Goal: Information Seeking & Learning: Learn about a topic

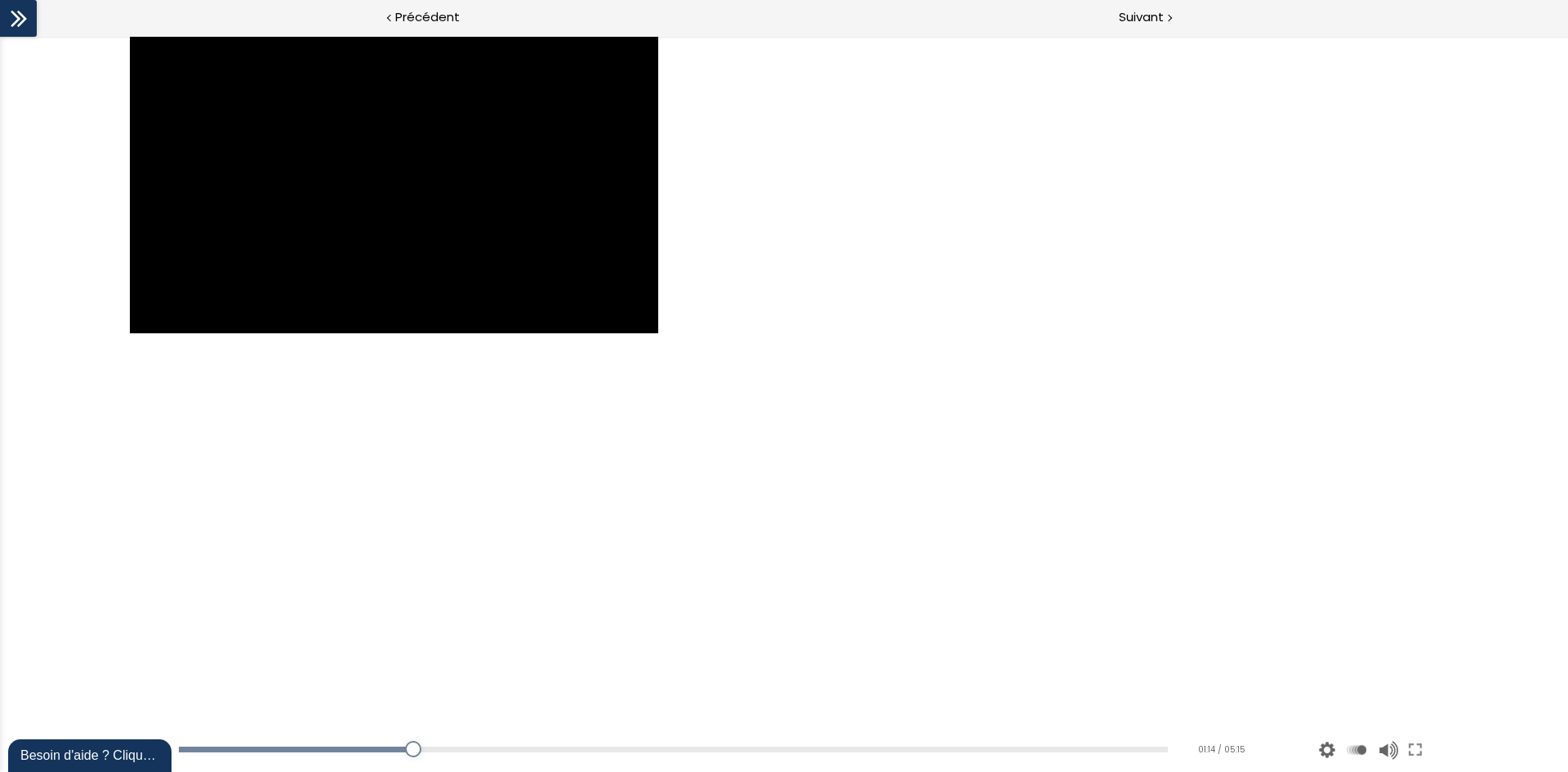
scroll to position [1110, 0]
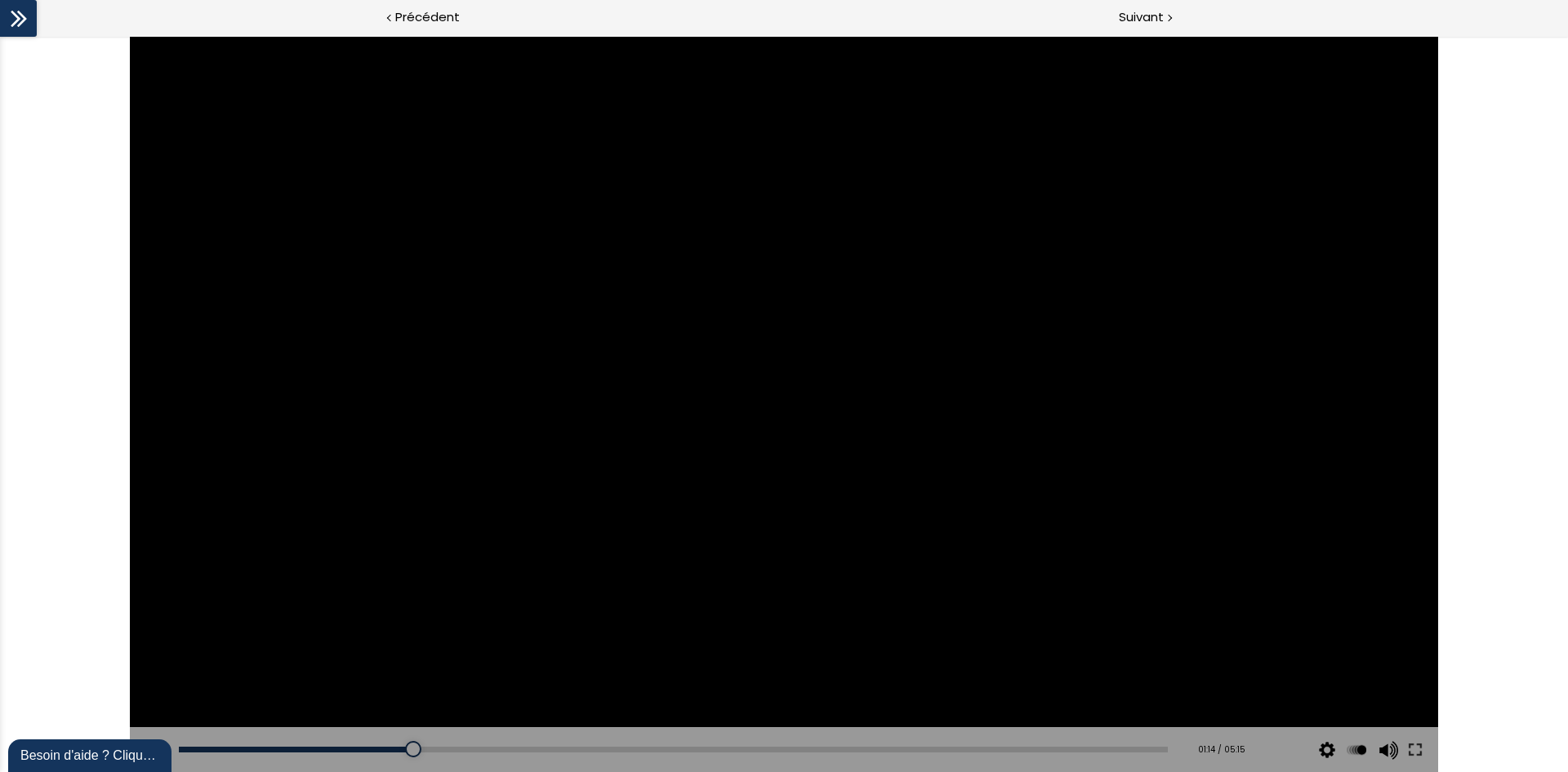
click at [622, 544] on div at bounding box center [784, 404] width 1308 height 736
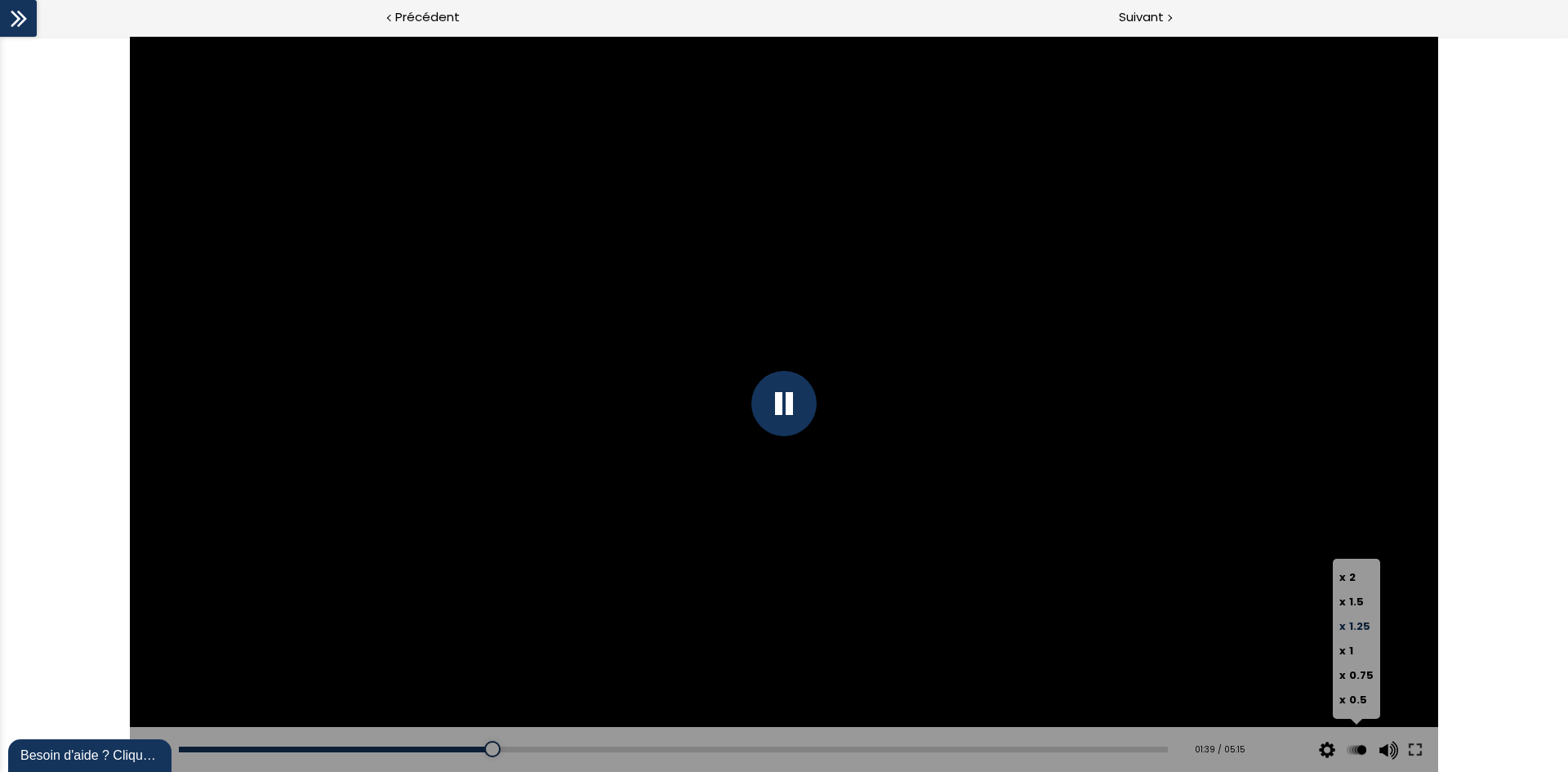
click at [1350, 748] on button at bounding box center [1356, 750] width 25 height 46
click at [1360, 600] on span "1.5" at bounding box center [1357, 601] width 15 height 16
click at [0, 36] on input "x 1.5" at bounding box center [0, 36] width 0 height 0
click at [1116, 752] on div "Add chapter 01:15" at bounding box center [672, 750] width 988 height 46
click at [1115, 742] on div "Add chapter 05:02" at bounding box center [672, 750] width 988 height 46
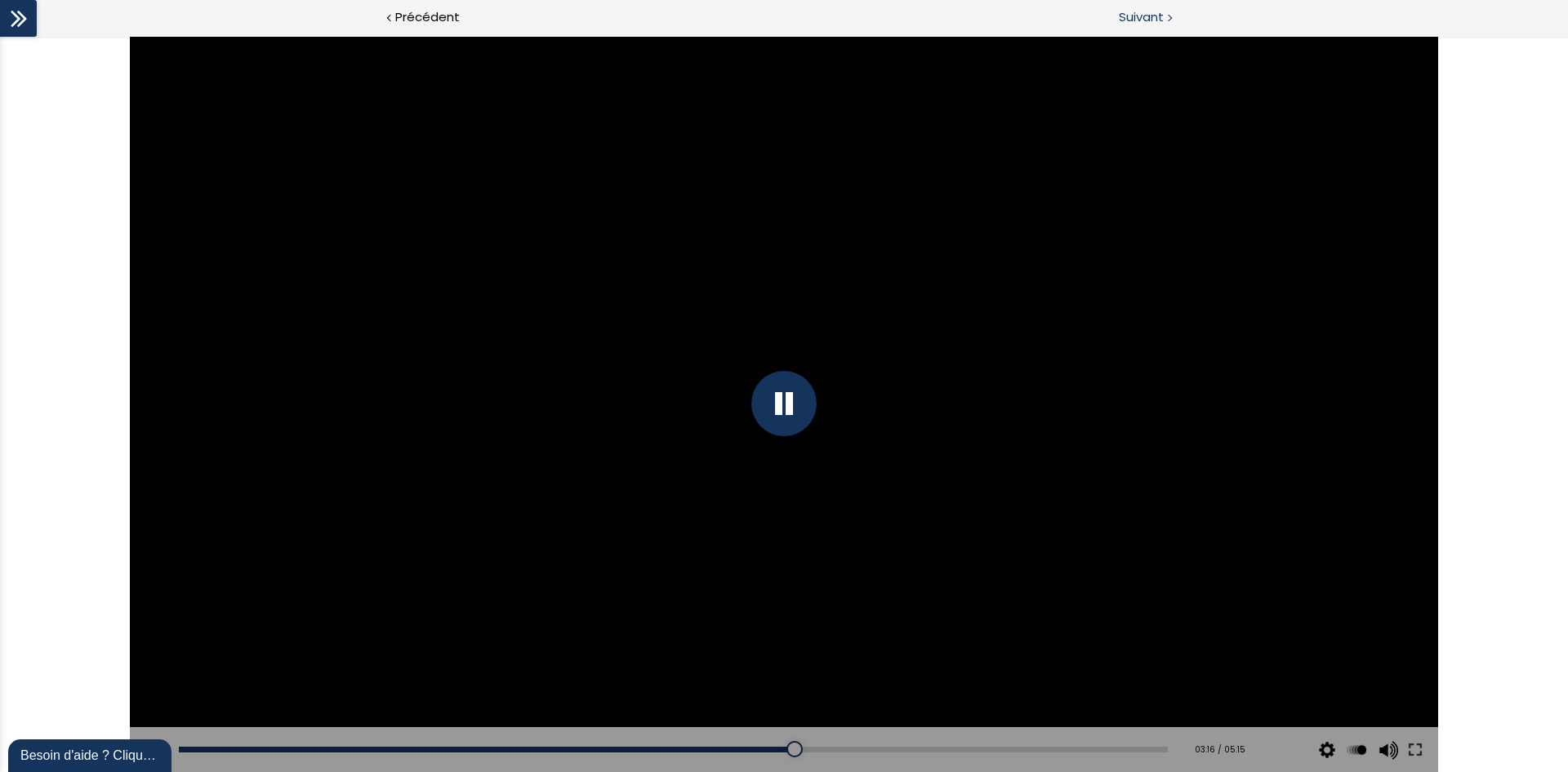
click at [1151, 21] on span "Suivant" at bounding box center [1141, 18] width 45 height 20
click at [34, 16] on div at bounding box center [18, 18] width 37 height 37
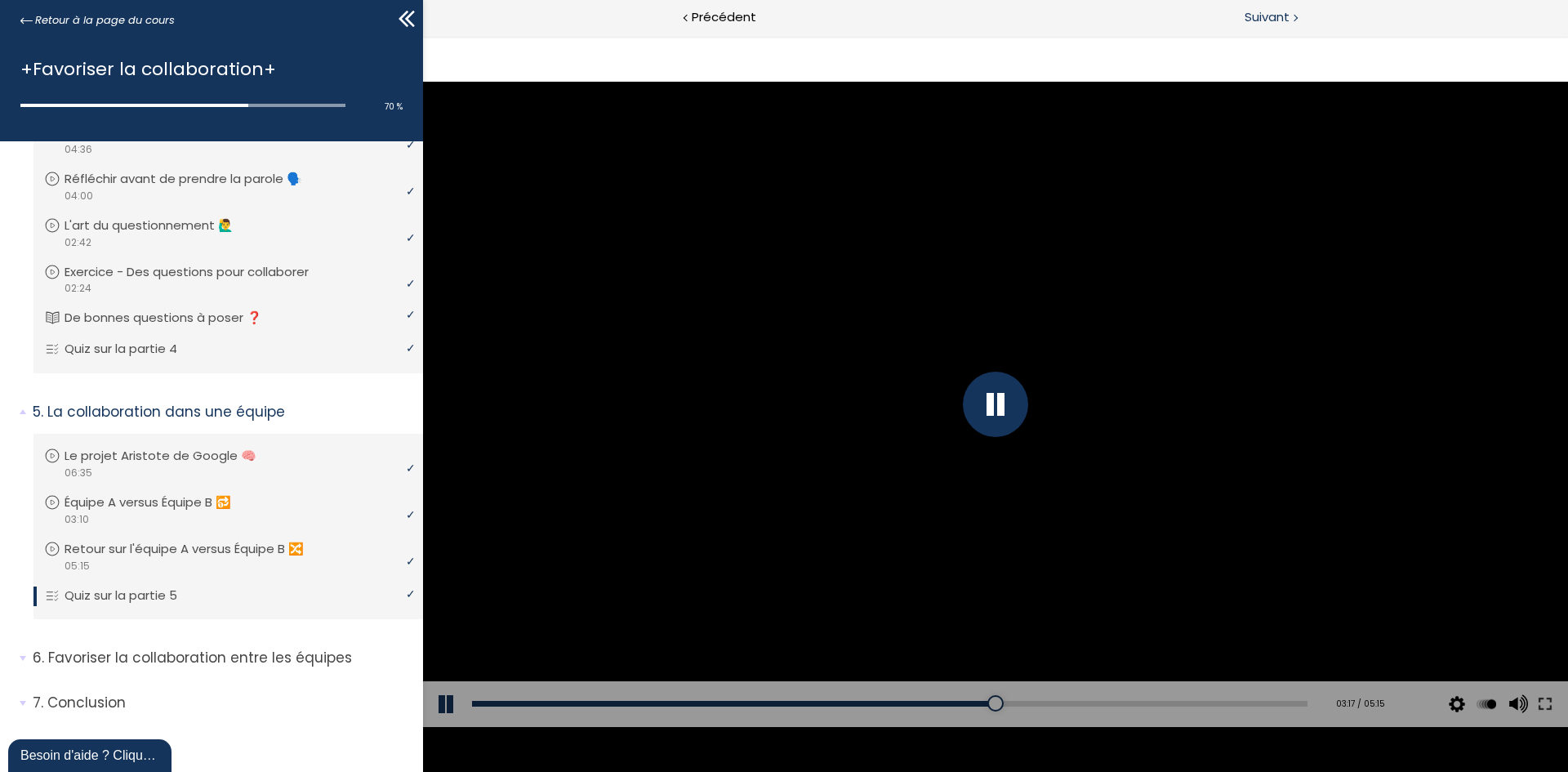
click at [1305, 25] on div "Suivant" at bounding box center [1281, 18] width 573 height 37
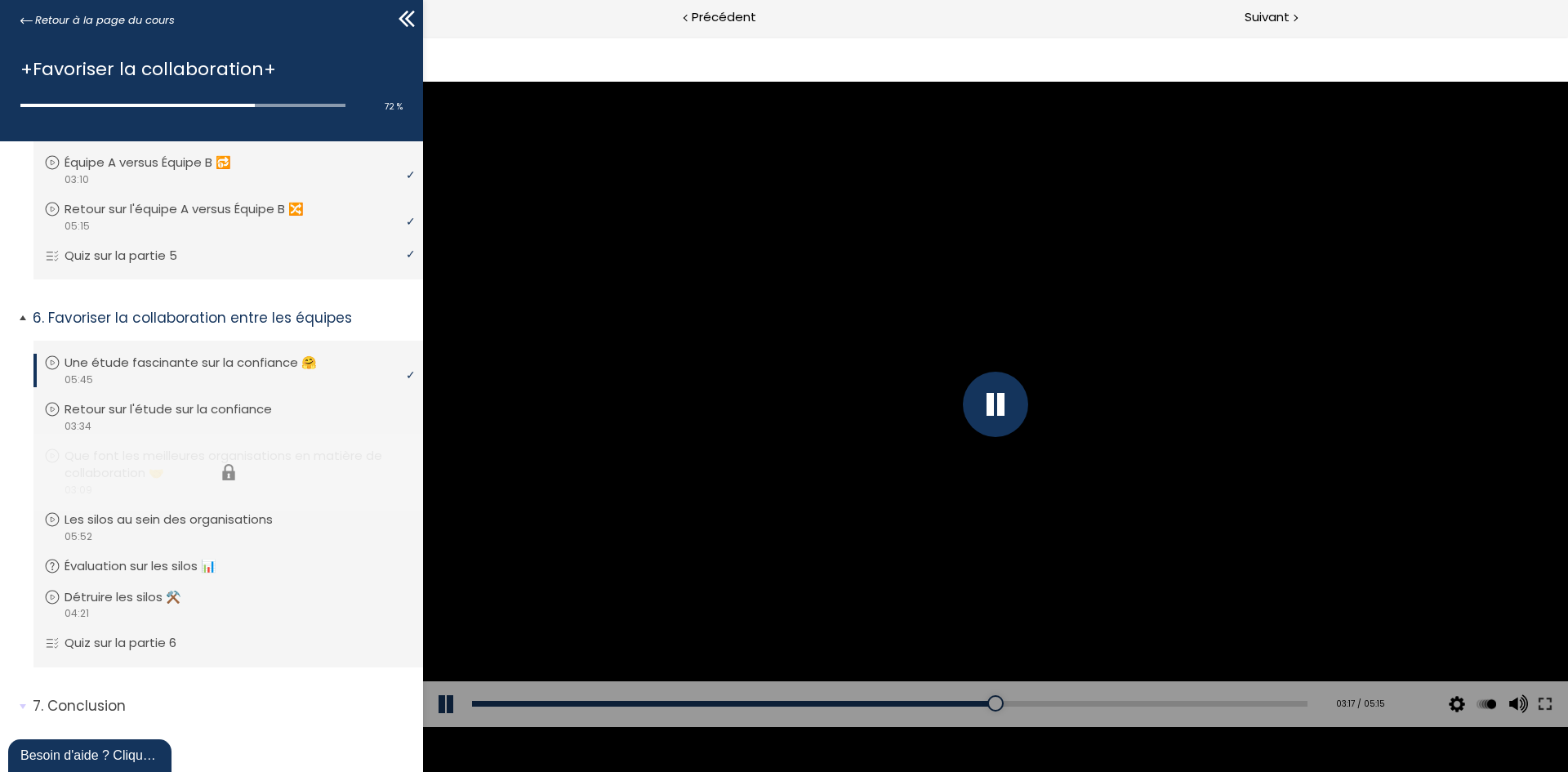
scroll to position [1454, 0]
click at [265, 417] on div "video 03:34" at bounding box center [226, 422] width 364 height 16
click at [241, 481] on div "video 03:09" at bounding box center [226, 486] width 364 height 16
click at [1239, 15] on div "Suivant" at bounding box center [1281, 18] width 573 height 37
click at [1244, 12] on span "Suivant" at bounding box center [1266, 18] width 45 height 20
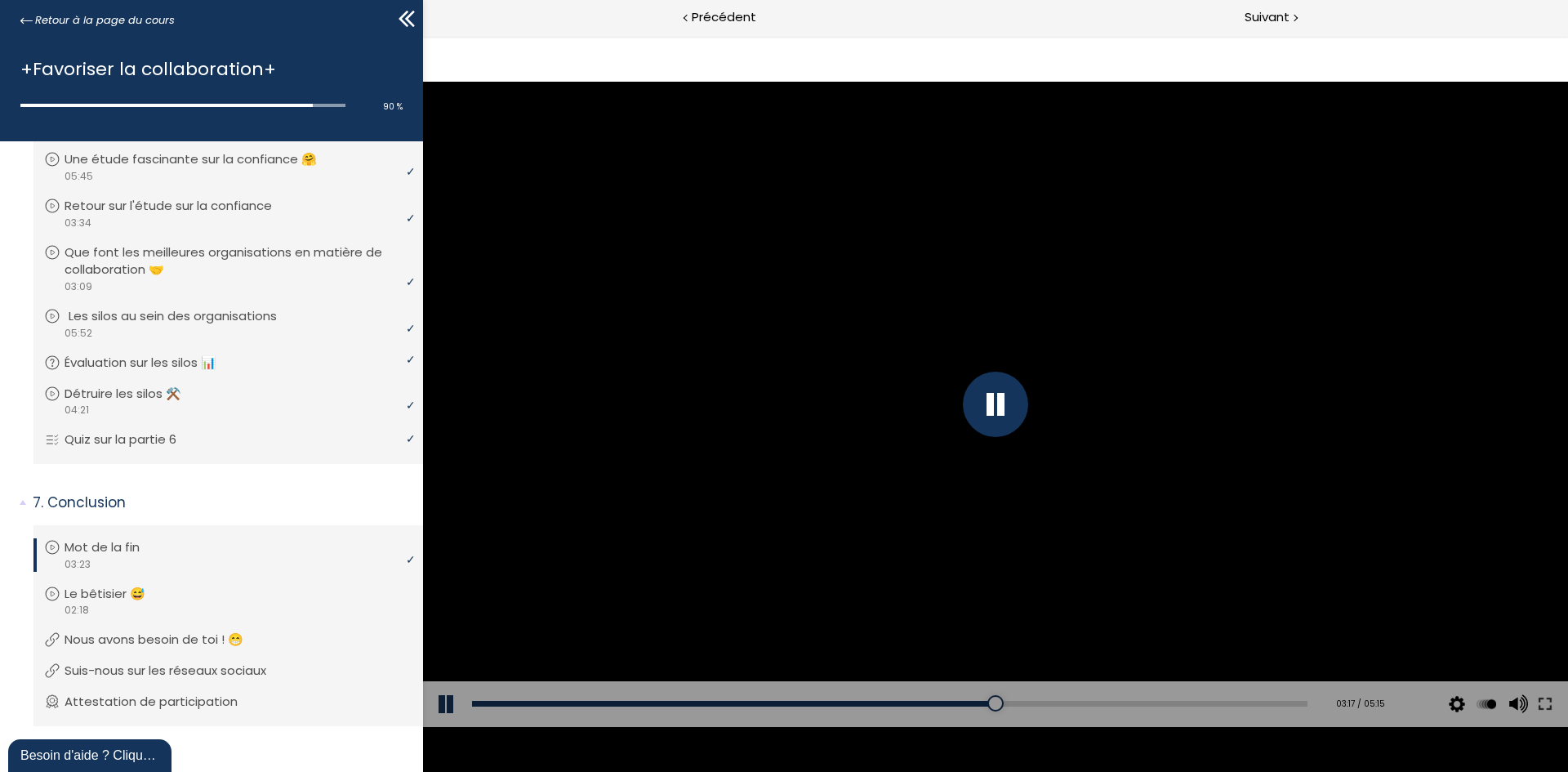
scroll to position [1670, 0]
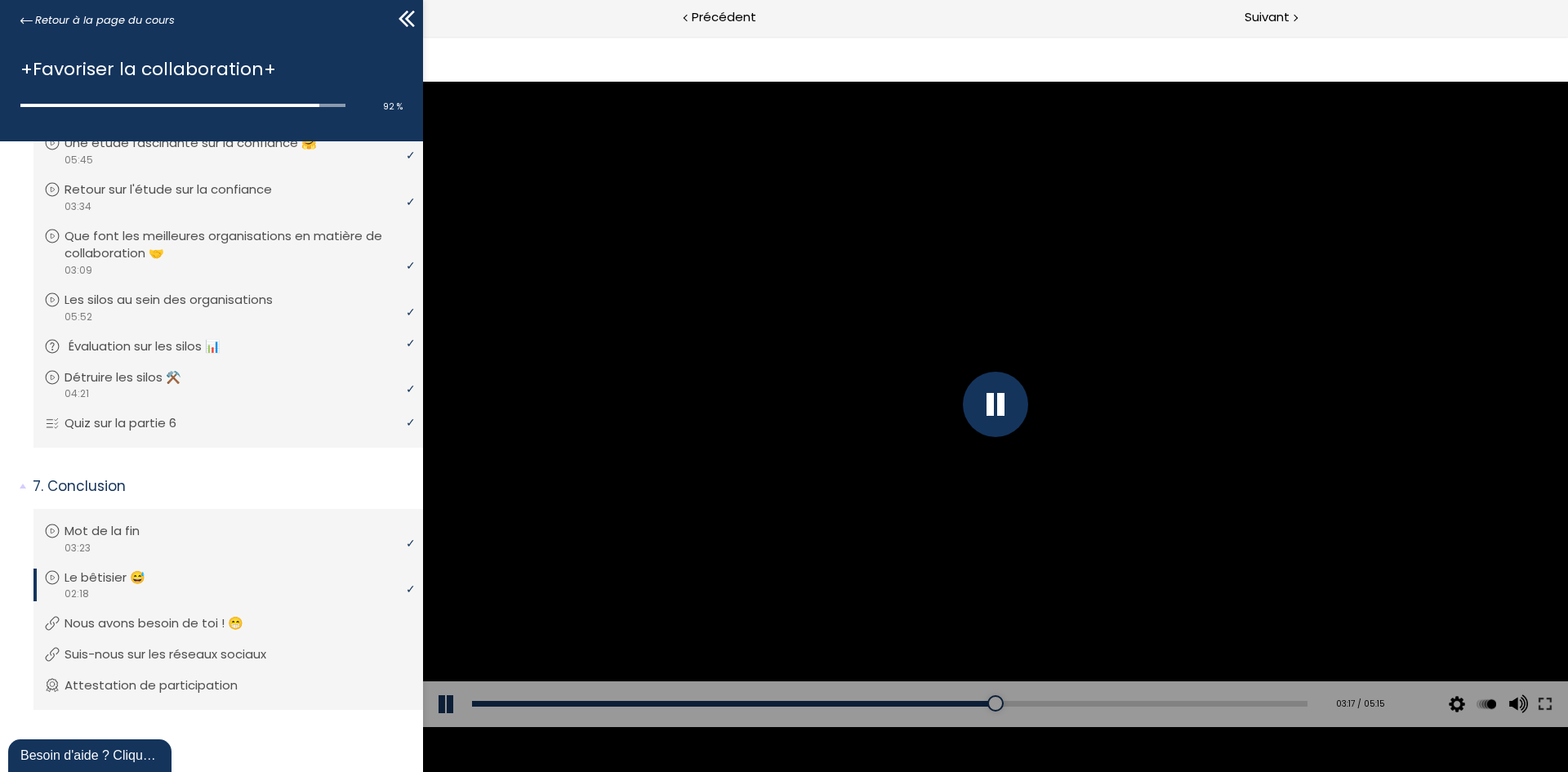
drag, startPoint x: 387, startPoint y: 314, endPoint x: 381, endPoint y: 329, distance: 16.2
click at [1261, 16] on span "Suivant" at bounding box center [1266, 18] width 45 height 20
click at [1255, 22] on span "Suivant" at bounding box center [1266, 18] width 45 height 20
click at [1272, 23] on span "Suivant" at bounding box center [1266, 18] width 45 height 20
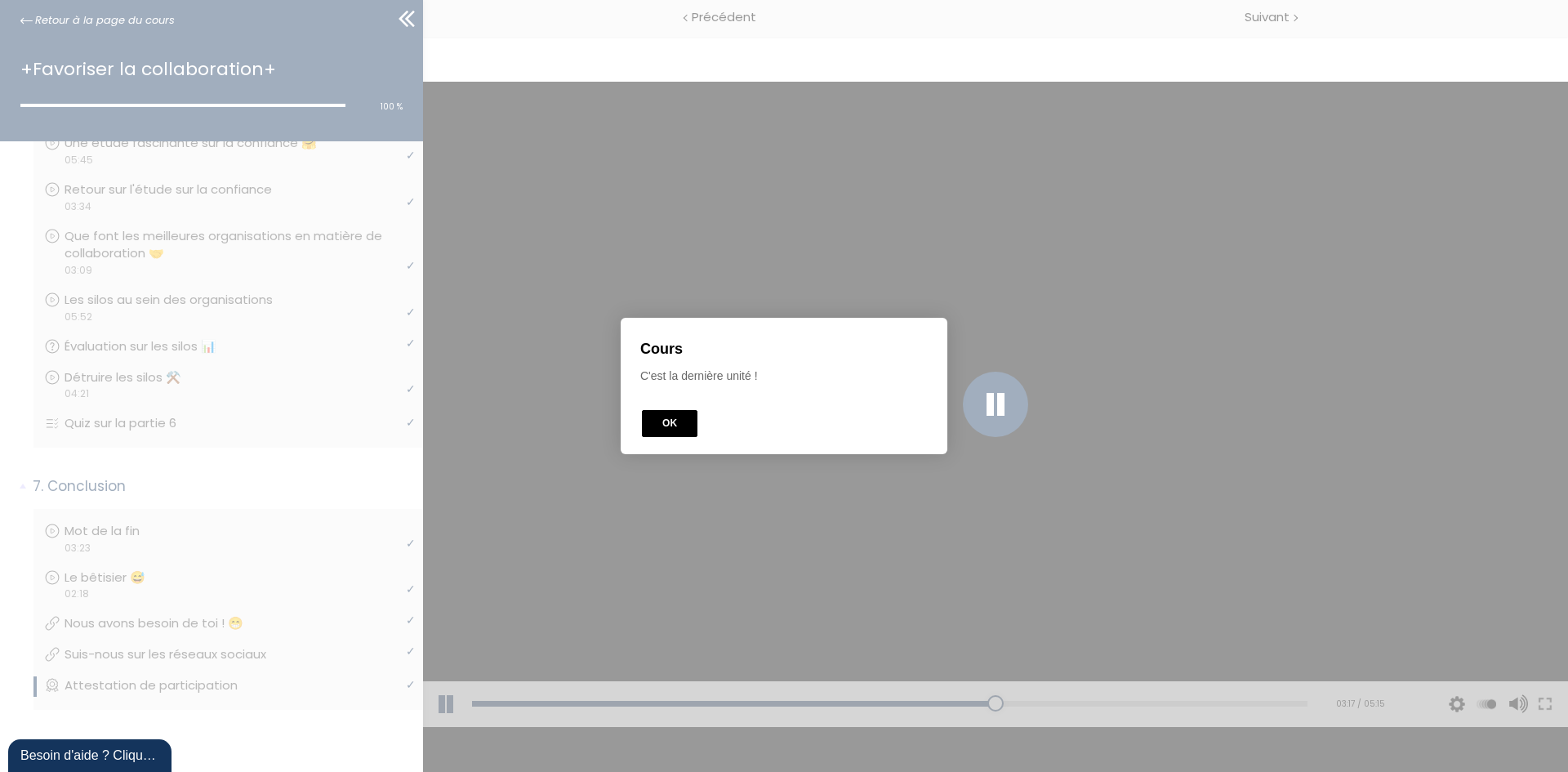
click at [657, 424] on button "OK" at bounding box center [670, 422] width 55 height 27
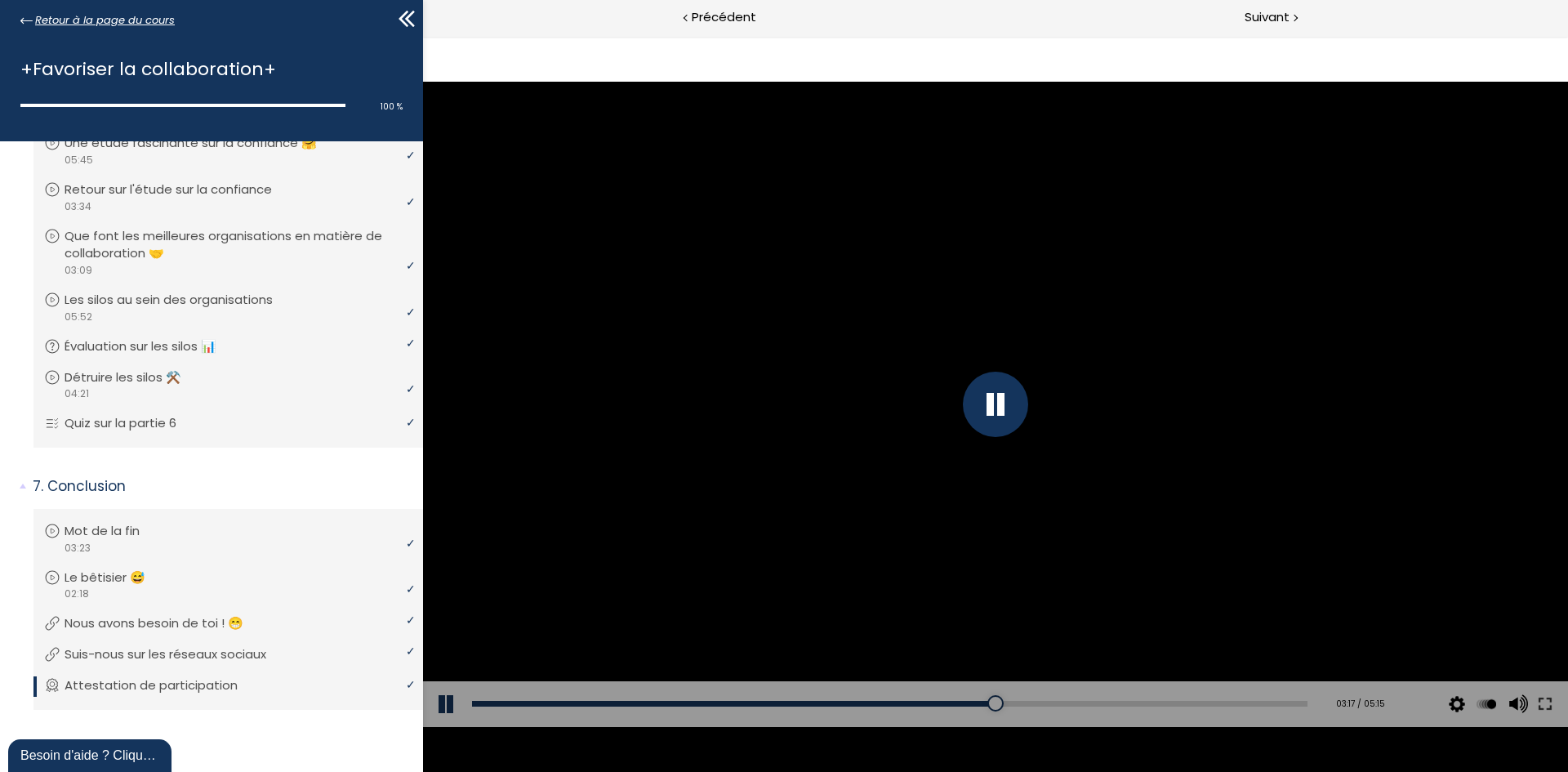
click at [92, 11] on span "Retour à la page du cours" at bounding box center [104, 19] width 139 height 18
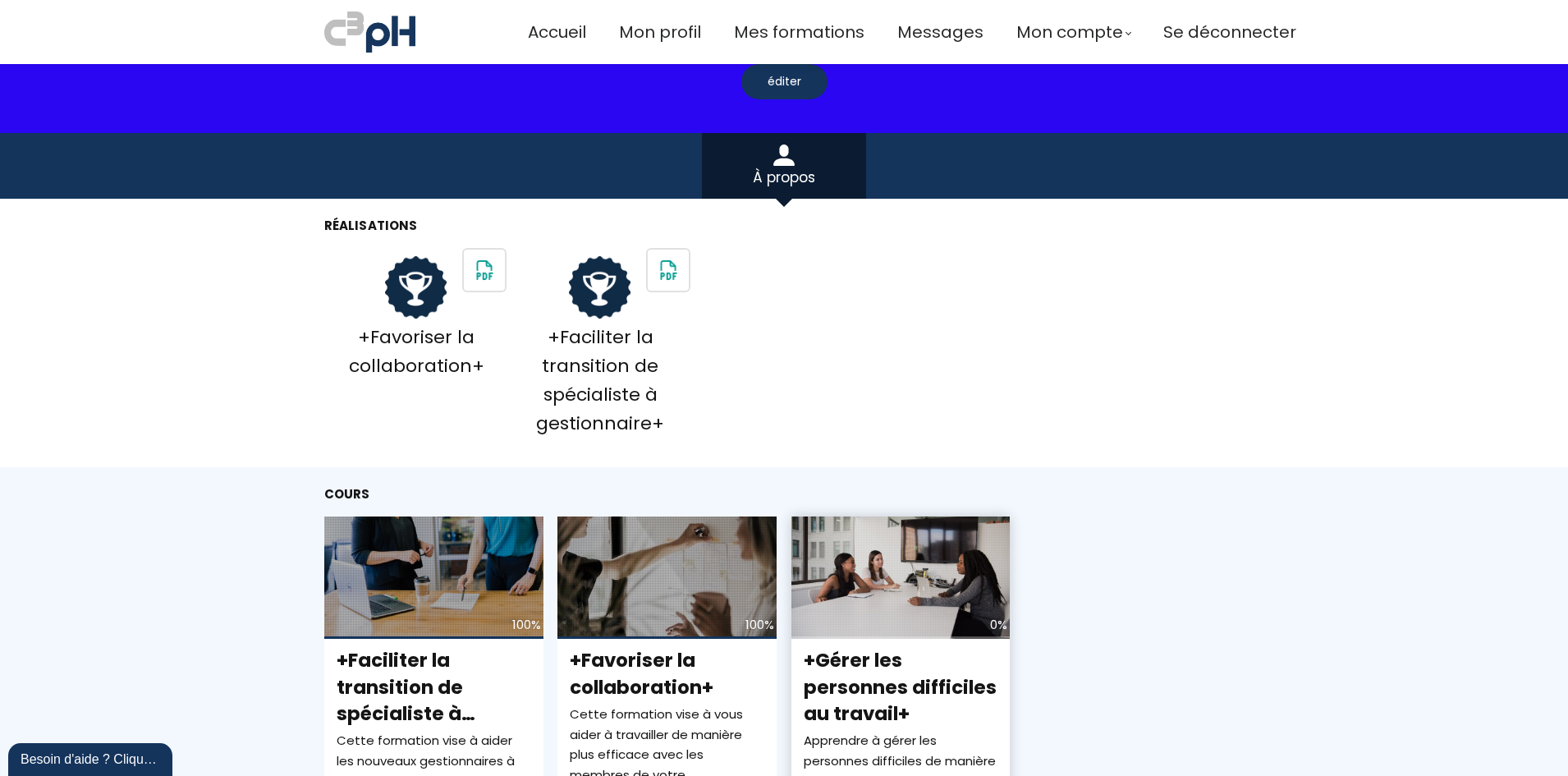
scroll to position [328, 0]
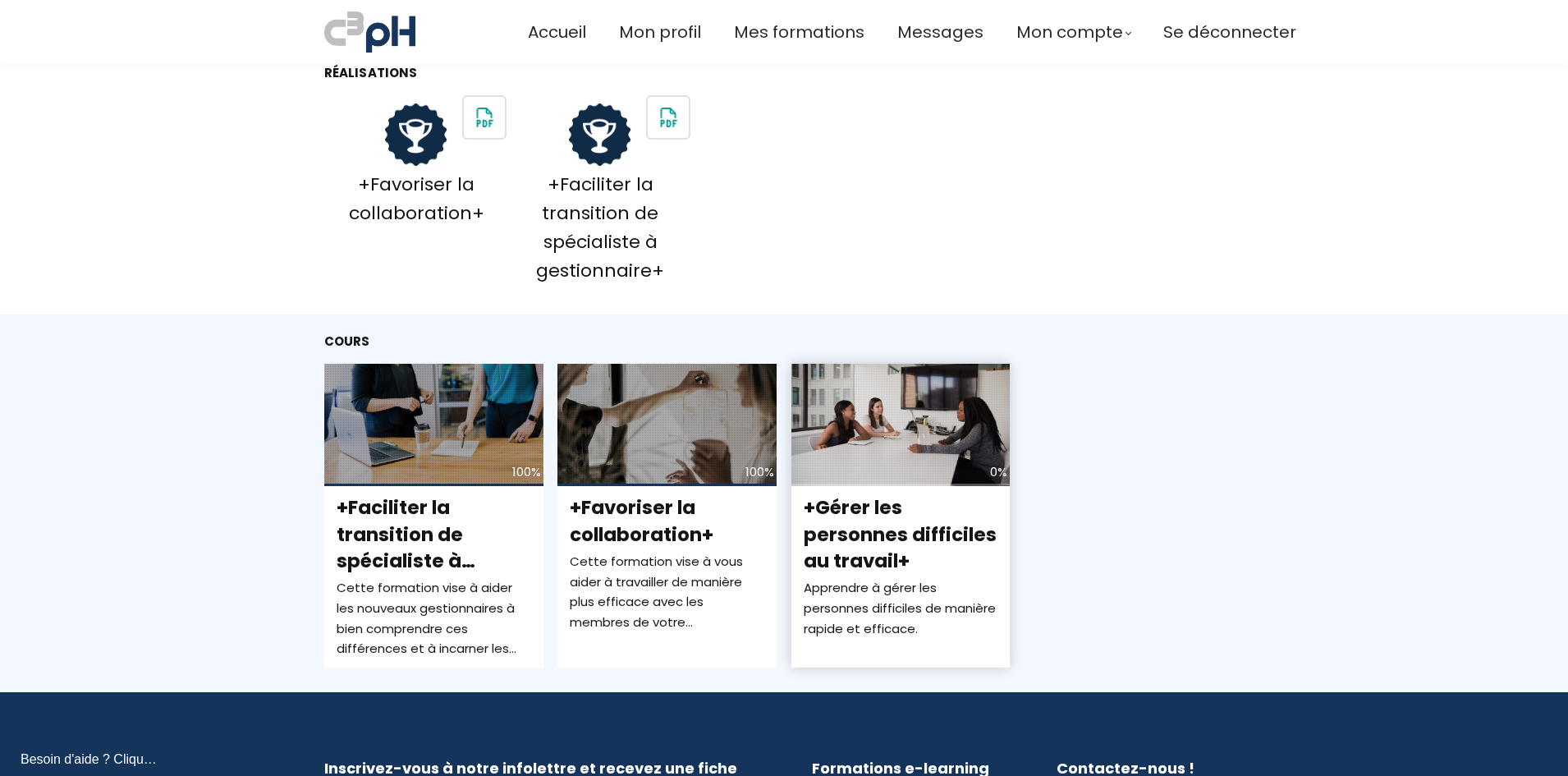
click at [860, 462] on div "0%" at bounding box center [901, 425] width 219 height 123
